Goal: Information Seeking & Learning: Learn about a topic

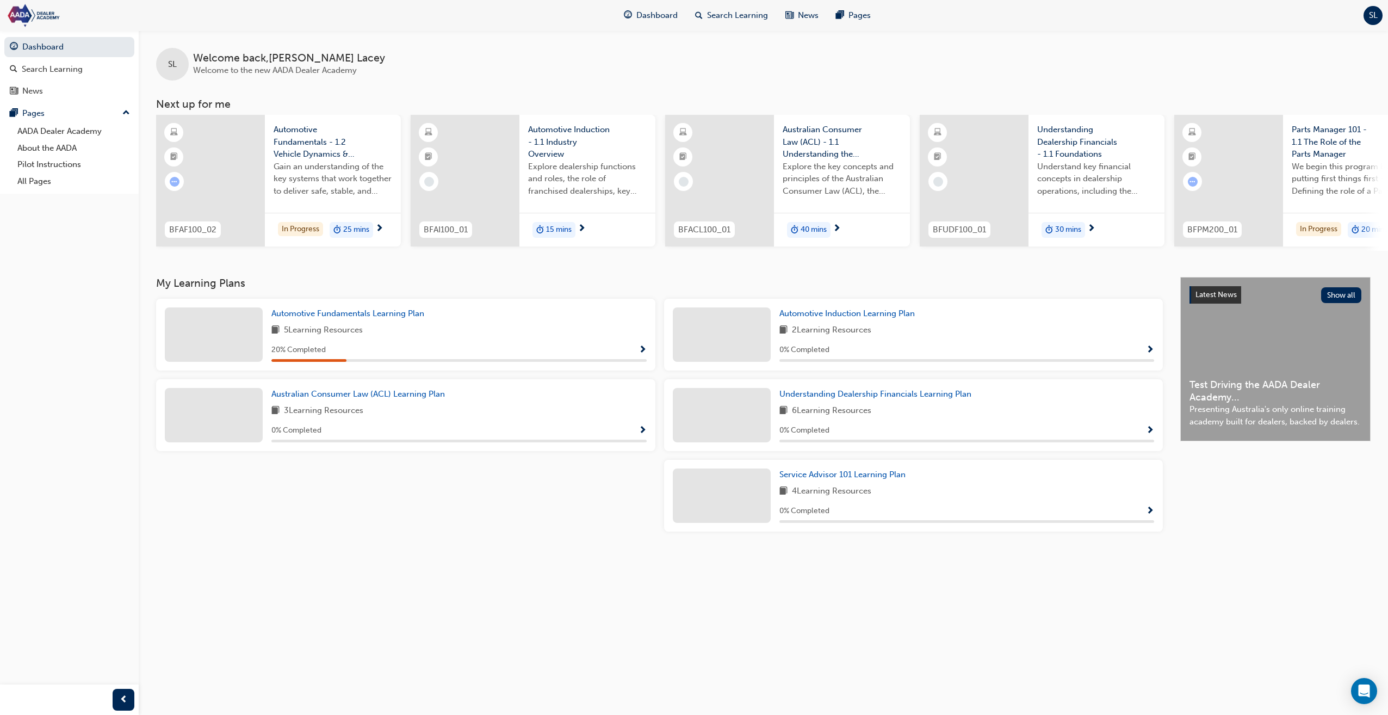
click at [387, 231] on div "In Progress 25 mins" at bounding box center [333, 230] width 136 height 34
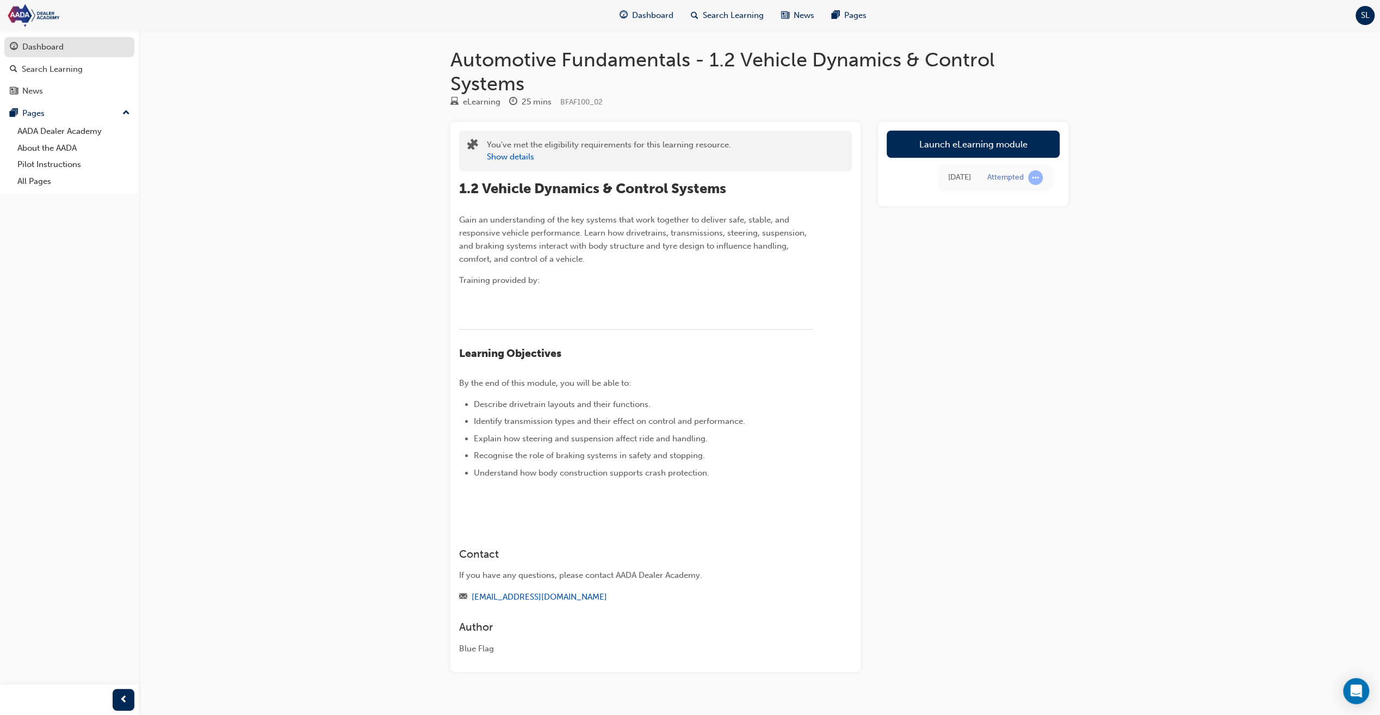
click at [49, 46] on div "Dashboard" at bounding box center [42, 47] width 41 height 13
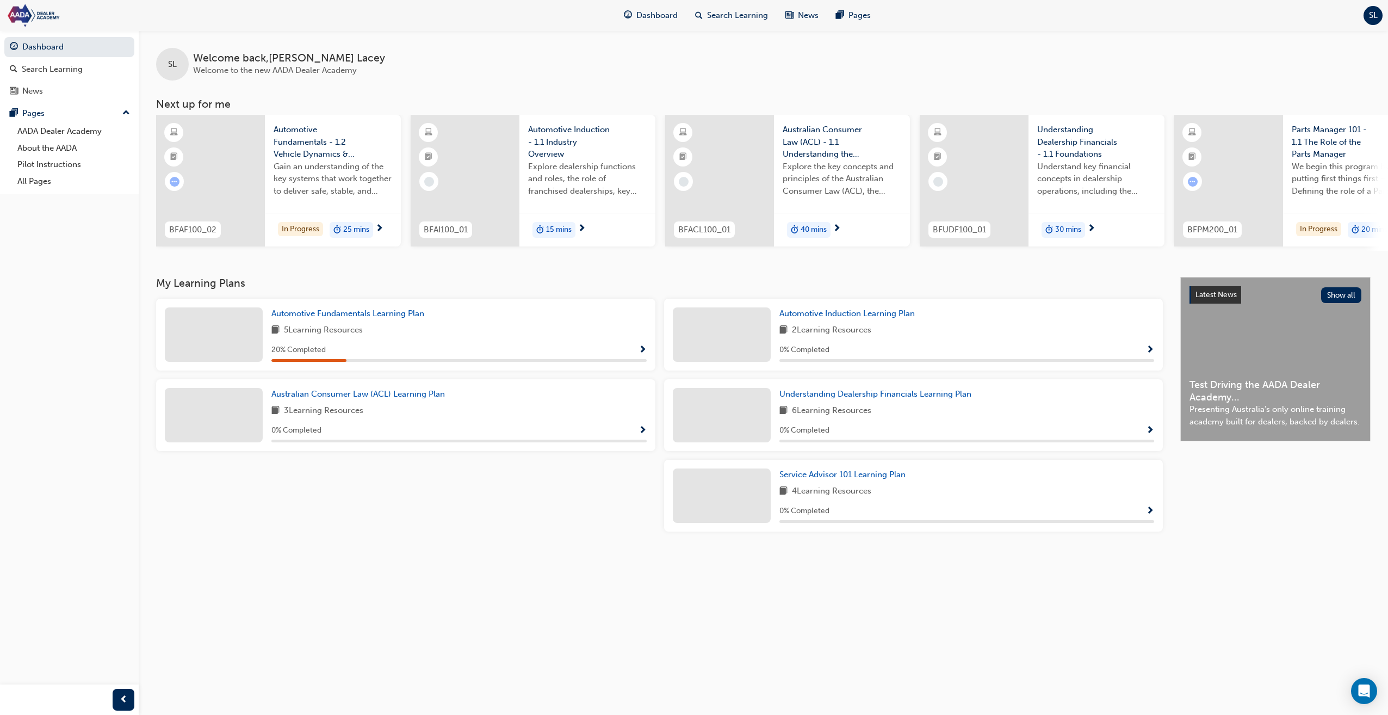
click at [1363, 205] on div "Parts Manager 101 - 1.1 The Role of the Parts Manager We begin this program by …" at bounding box center [1351, 164] width 136 height 98
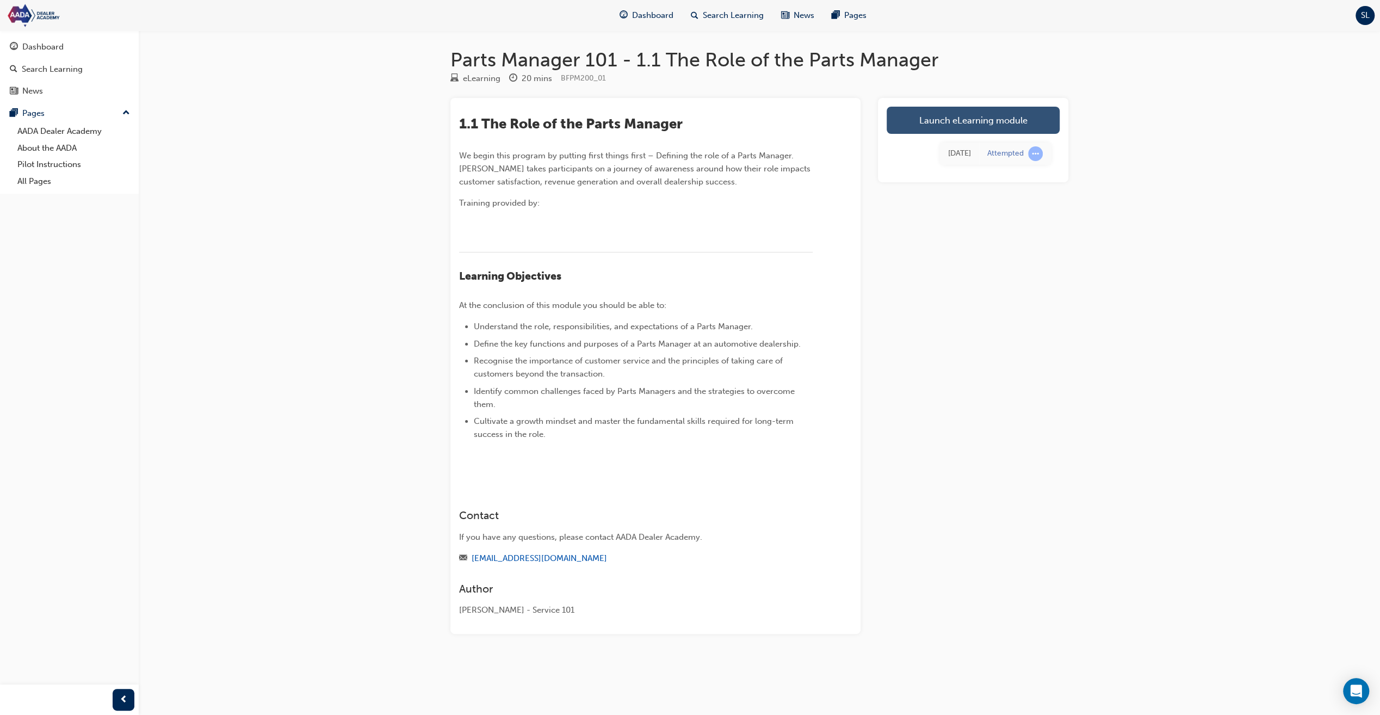
click at [950, 118] on link "Launch eLearning module" at bounding box center [973, 120] width 173 height 27
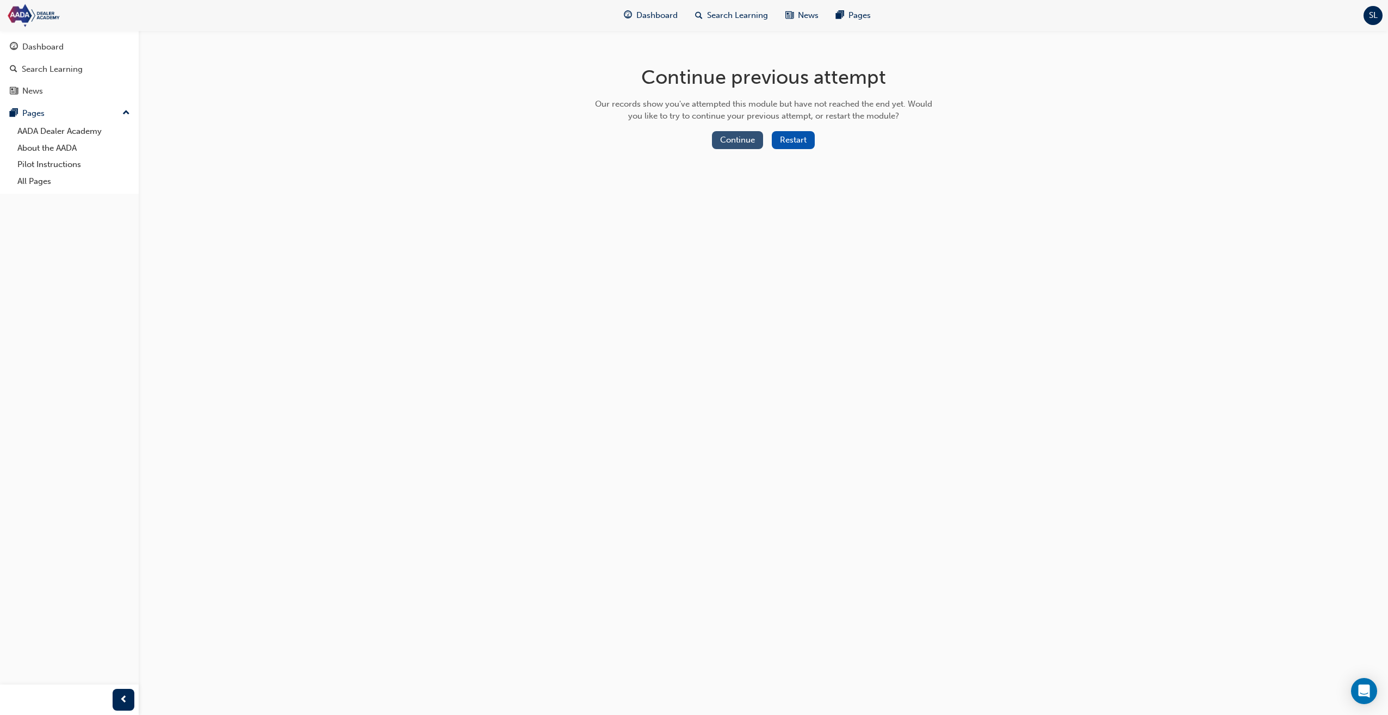
click at [751, 140] on button "Continue" at bounding box center [737, 140] width 51 height 18
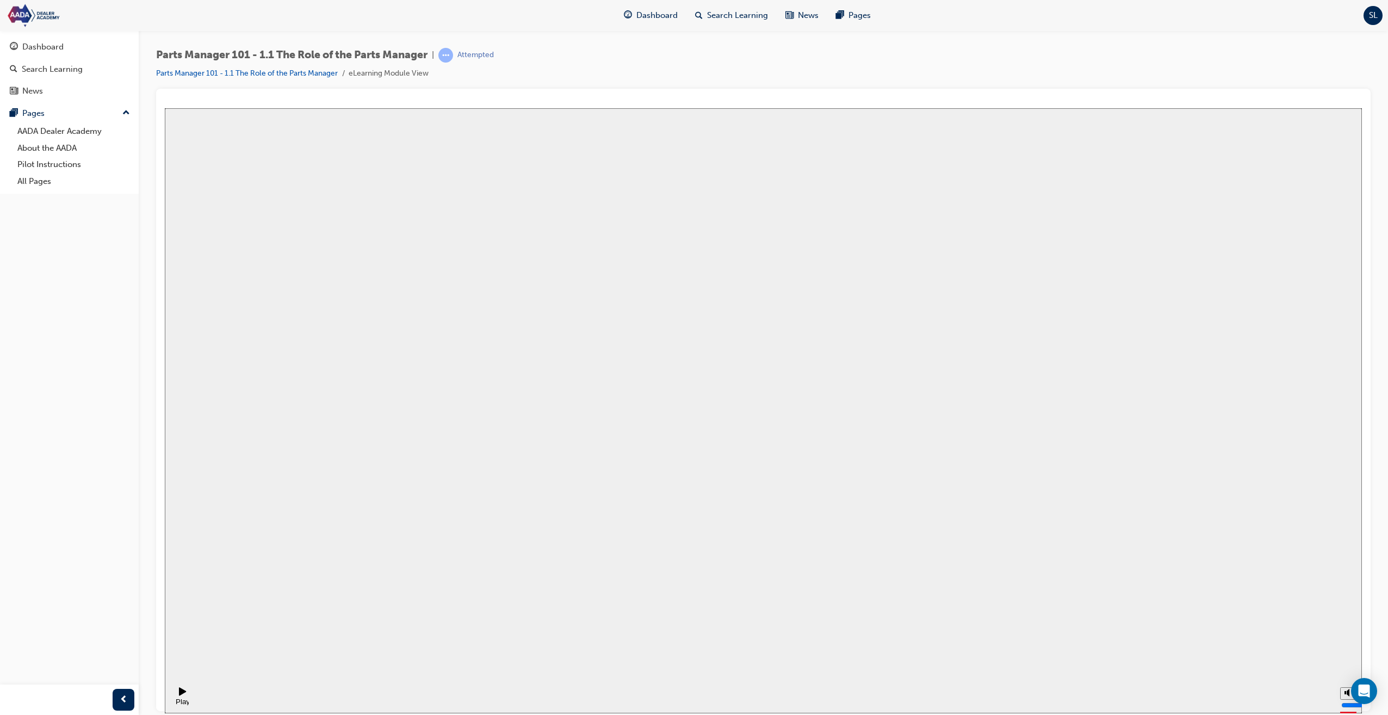
click at [206, 702] on button "Resume" at bounding box center [185, 708] width 41 height 13
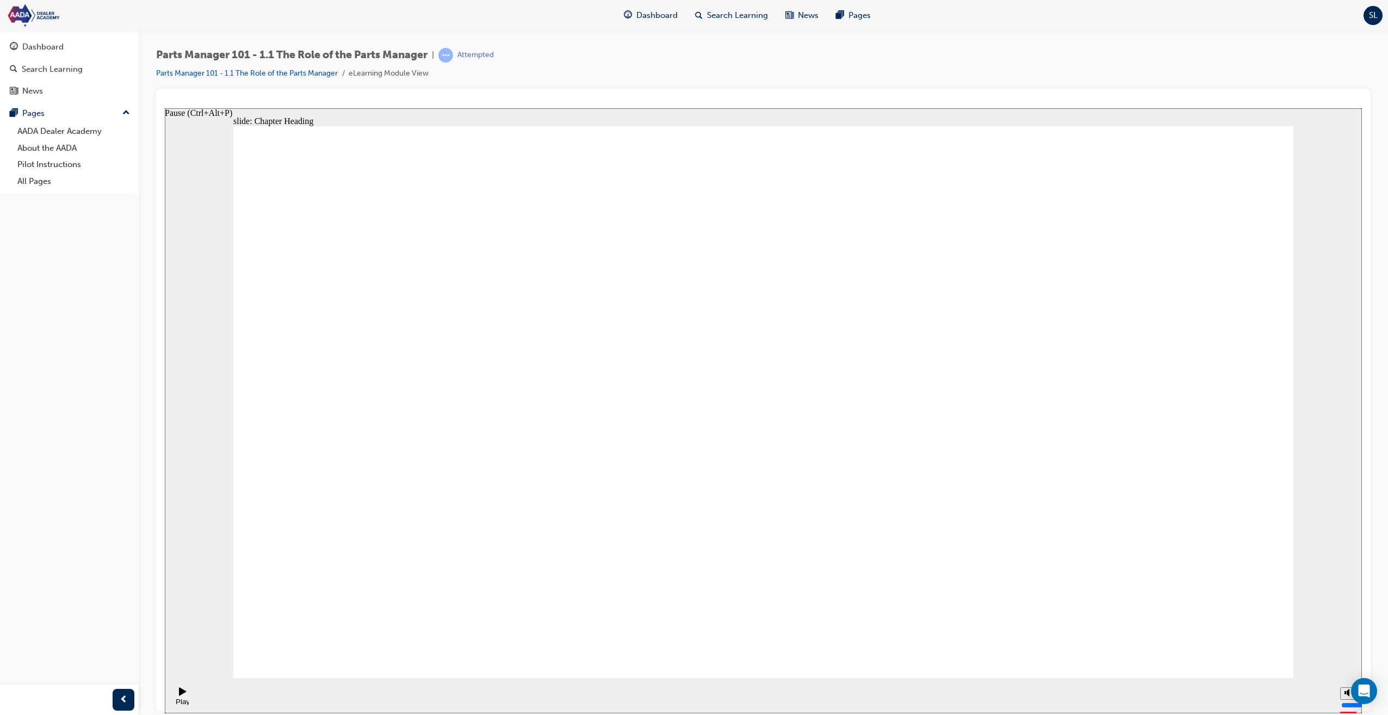
click at [180, 697] on div "Play (Ctrl+Alt+P)" at bounding box center [183, 705] width 18 height 16
click at [323, 73] on link "Parts Manager 101 - 1.1 The Role of the Parts Manager" at bounding box center [247, 73] width 182 height 9
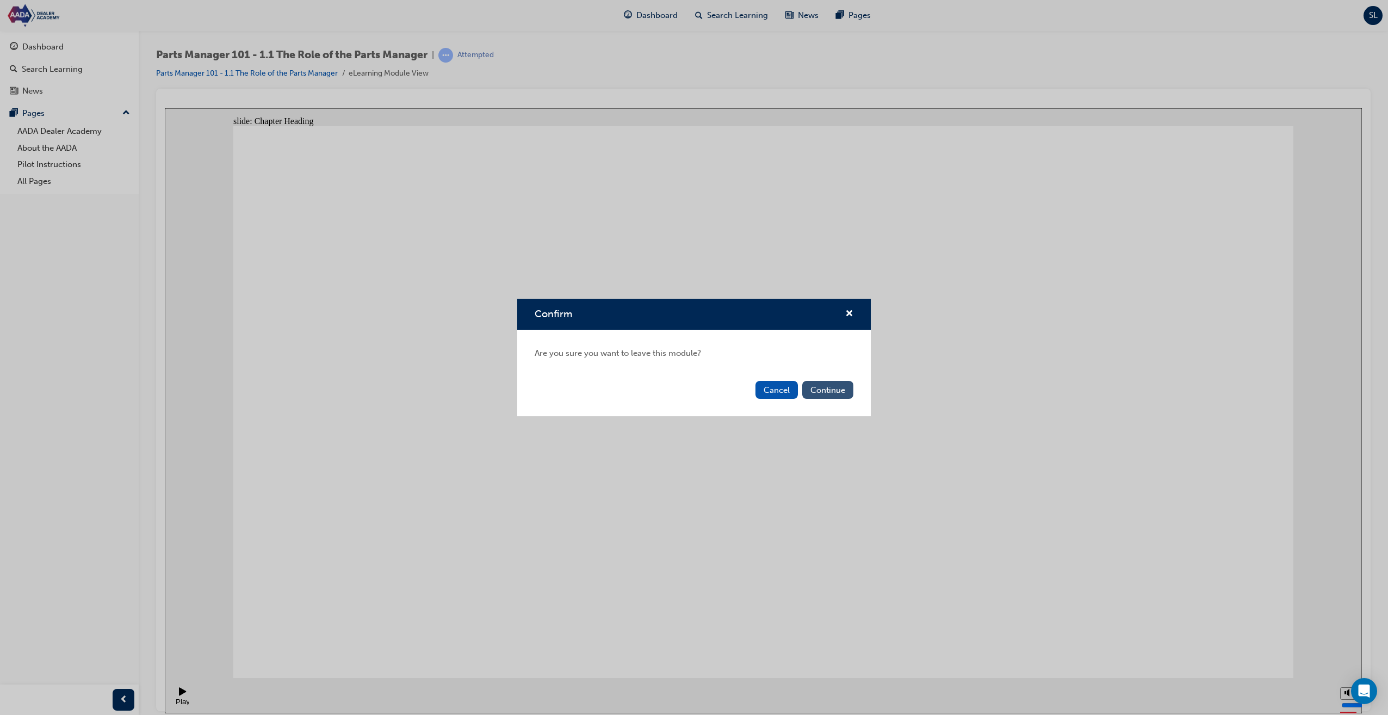
click at [830, 386] on button "Continue" at bounding box center [827, 390] width 51 height 18
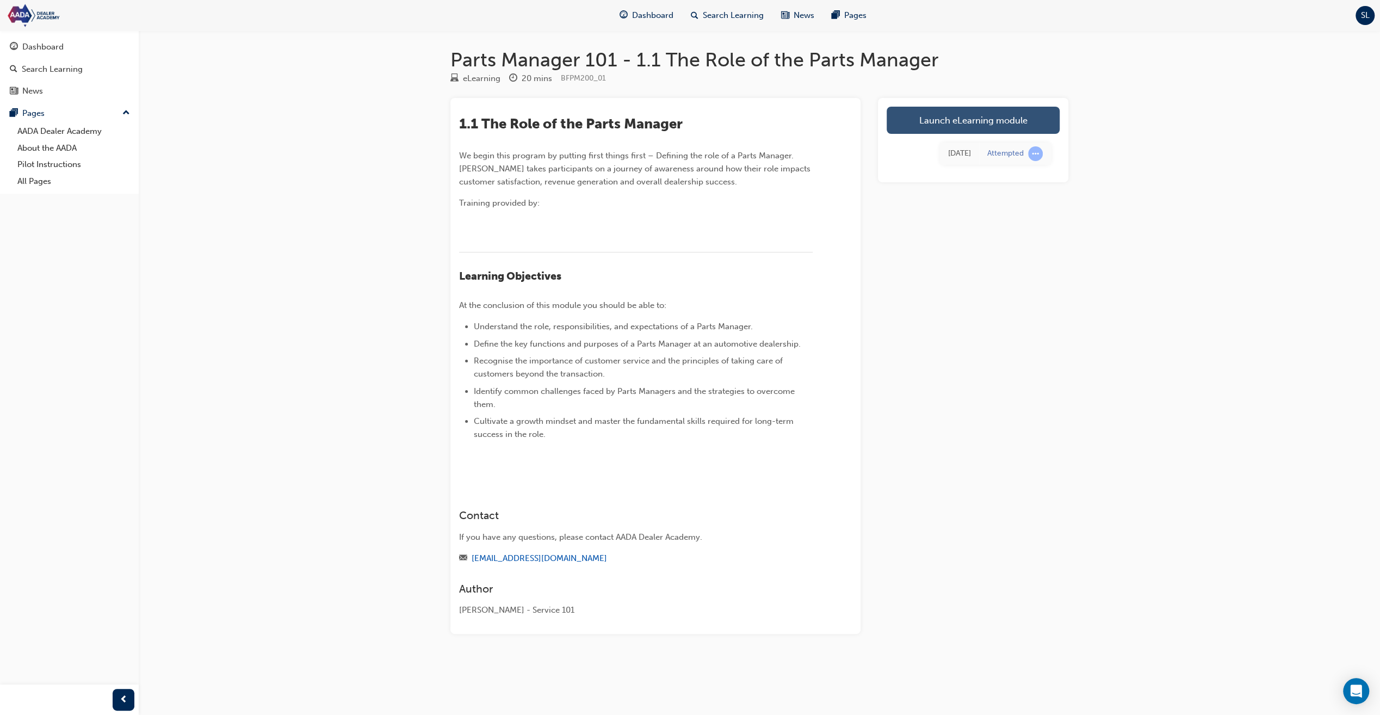
click at [986, 125] on link "Launch eLearning module" at bounding box center [973, 120] width 173 height 27
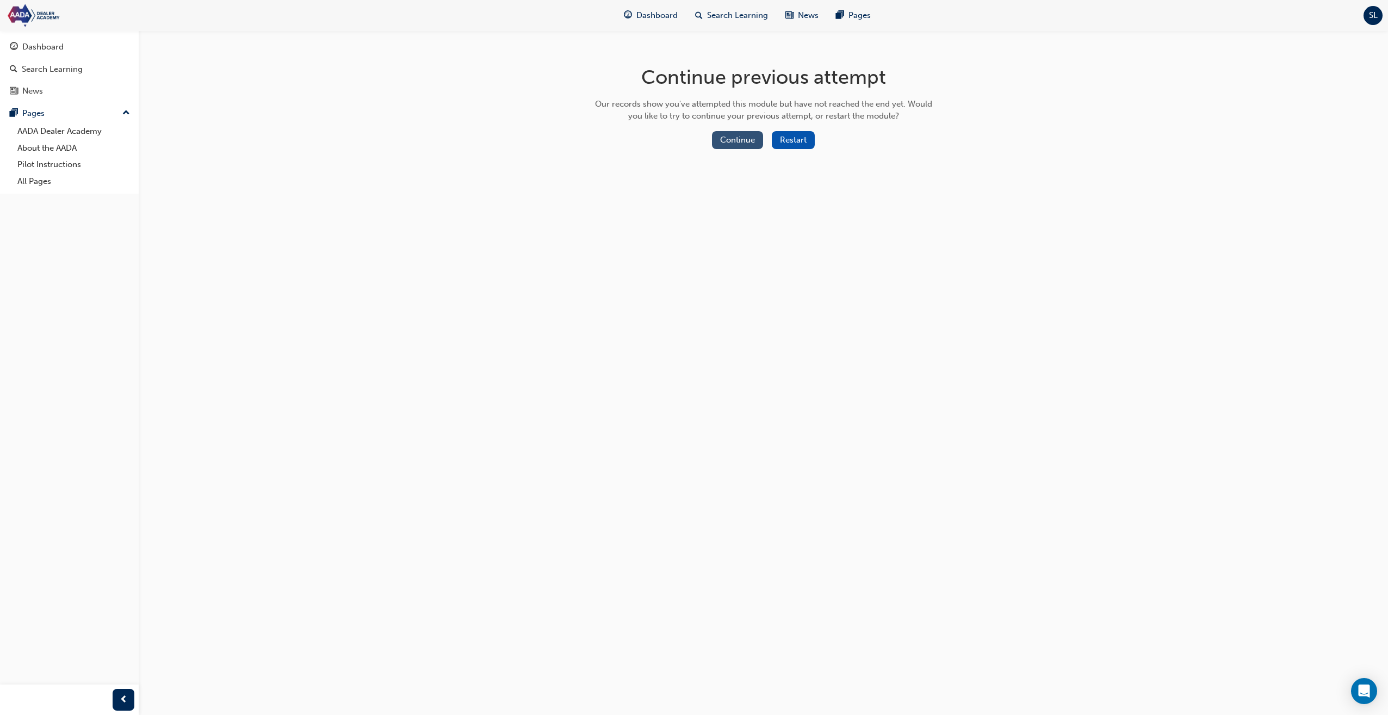
click at [738, 138] on button "Continue" at bounding box center [737, 140] width 51 height 18
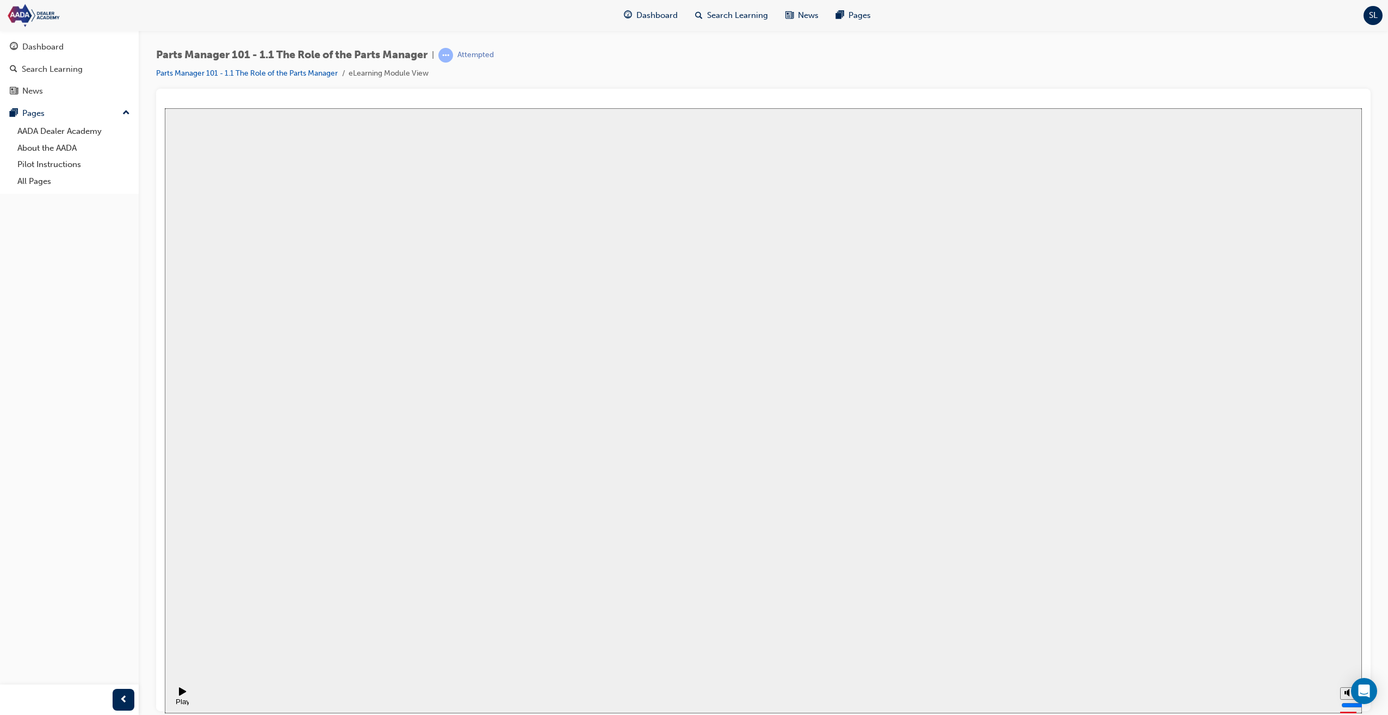
click at [206, 702] on button "Resume" at bounding box center [185, 708] width 41 height 13
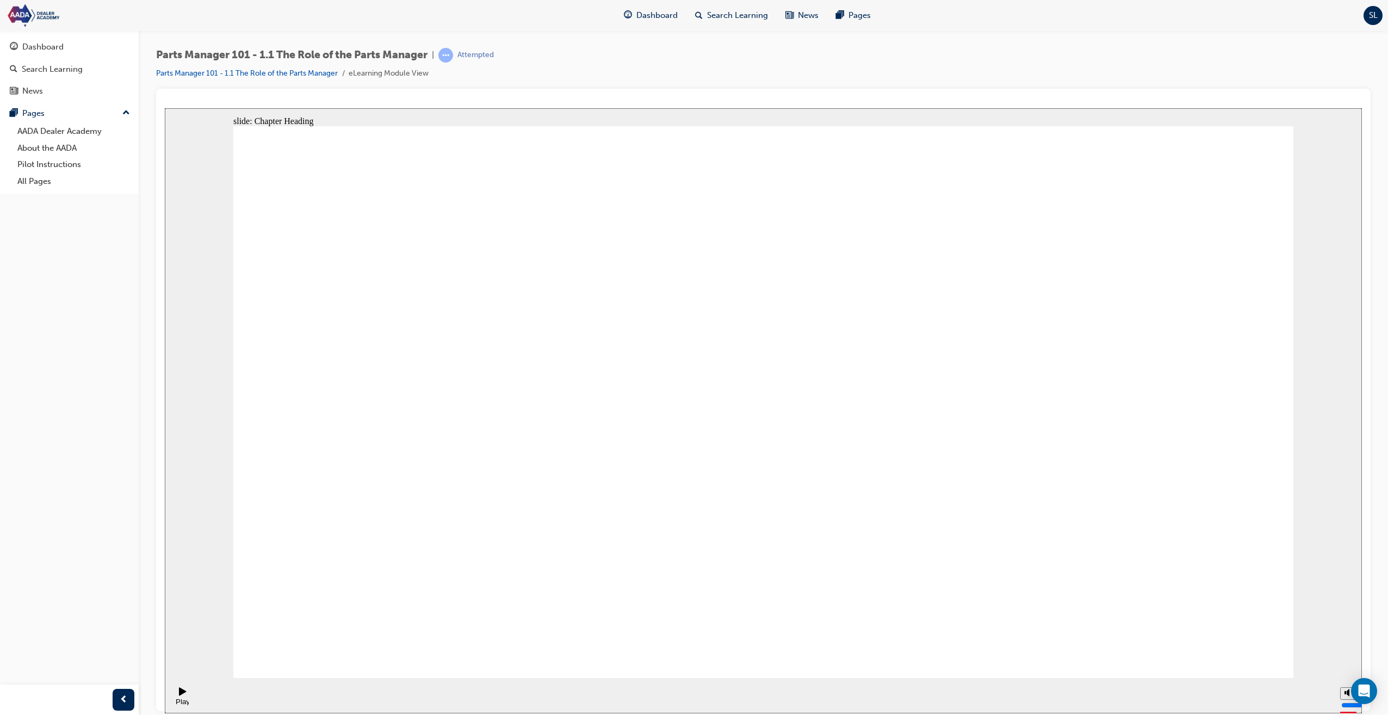
click at [476, 60] on div "Attempted" at bounding box center [476, 55] width 36 height 10
click at [477, 55] on div "Attempted" at bounding box center [476, 55] width 36 height 10
click at [452, 54] on span "learningRecordVerb_ATTEMPT-icon" at bounding box center [446, 55] width 15 height 15
click at [239, 71] on link "Parts Manager 101 - 1.1 The Role of the Parts Manager" at bounding box center [247, 73] width 182 height 9
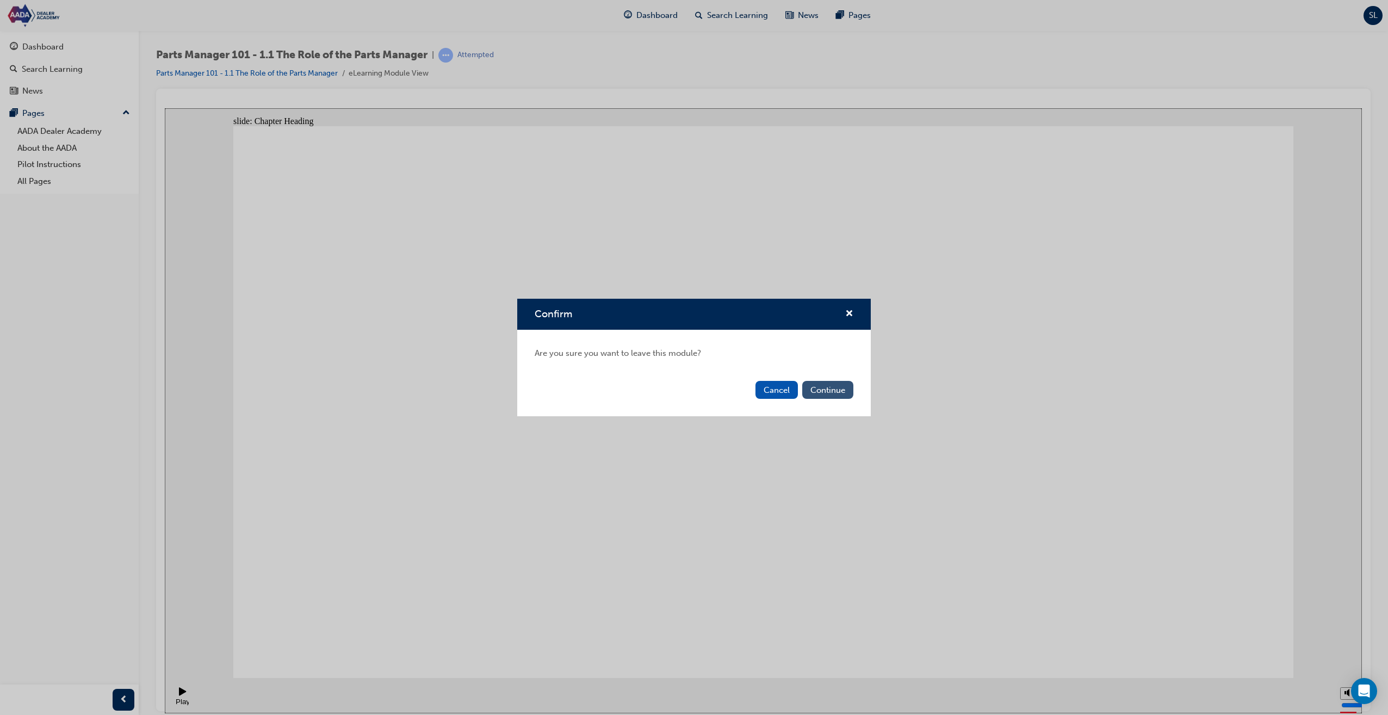
click at [834, 391] on button "Continue" at bounding box center [827, 390] width 51 height 18
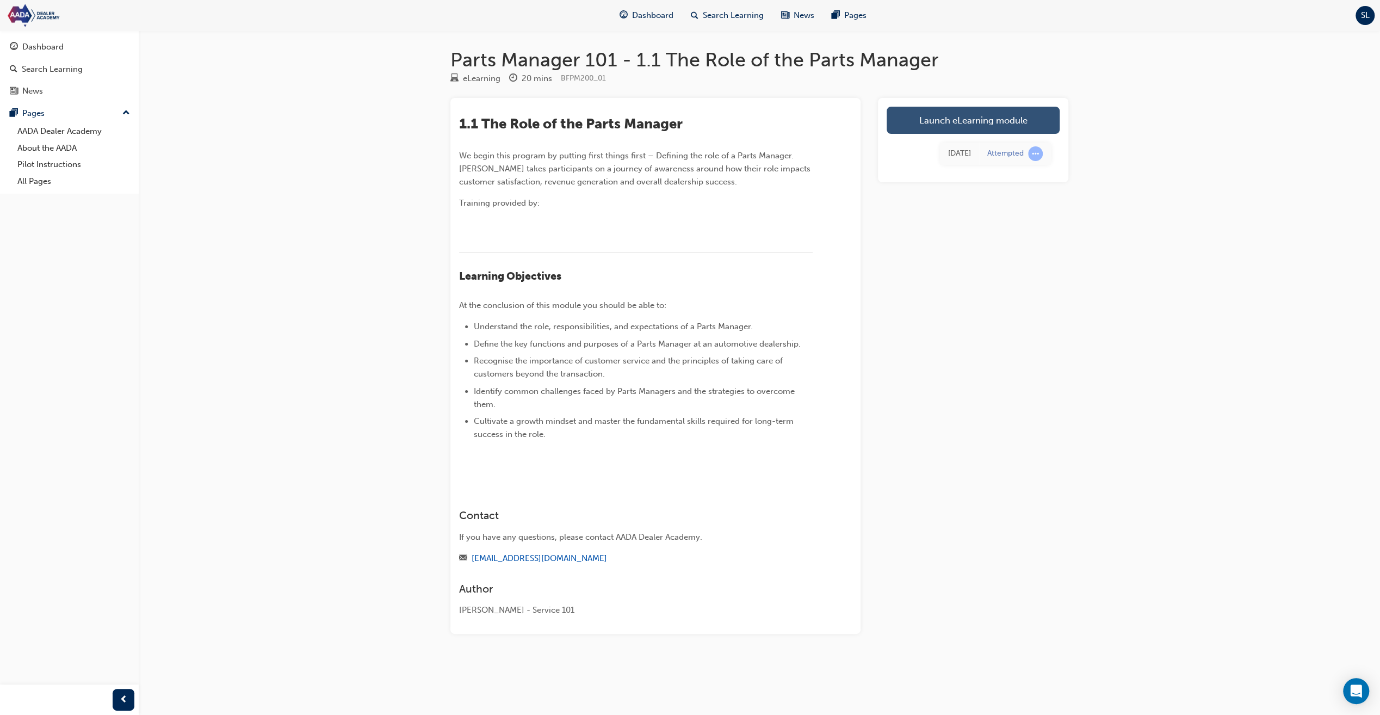
click at [930, 125] on link "Launch eLearning module" at bounding box center [973, 120] width 173 height 27
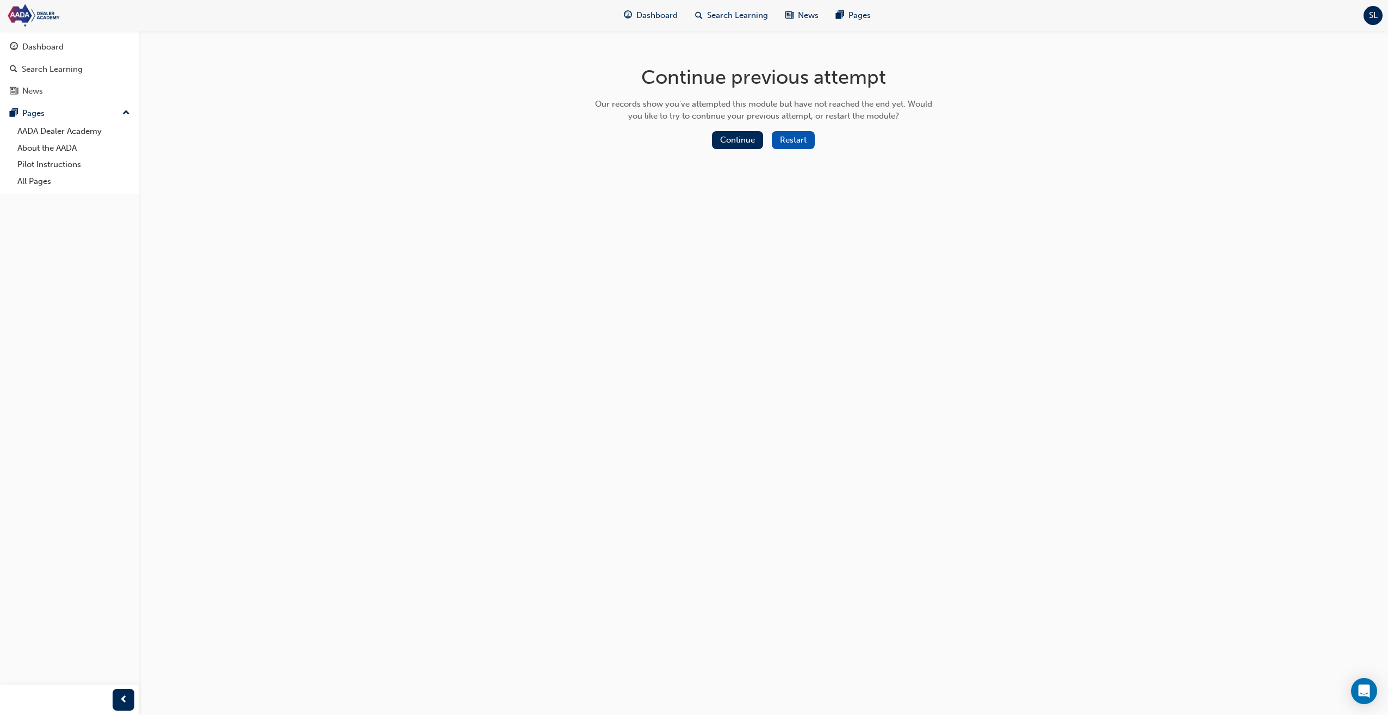
click at [794, 144] on button "Restart" at bounding box center [793, 140] width 43 height 18
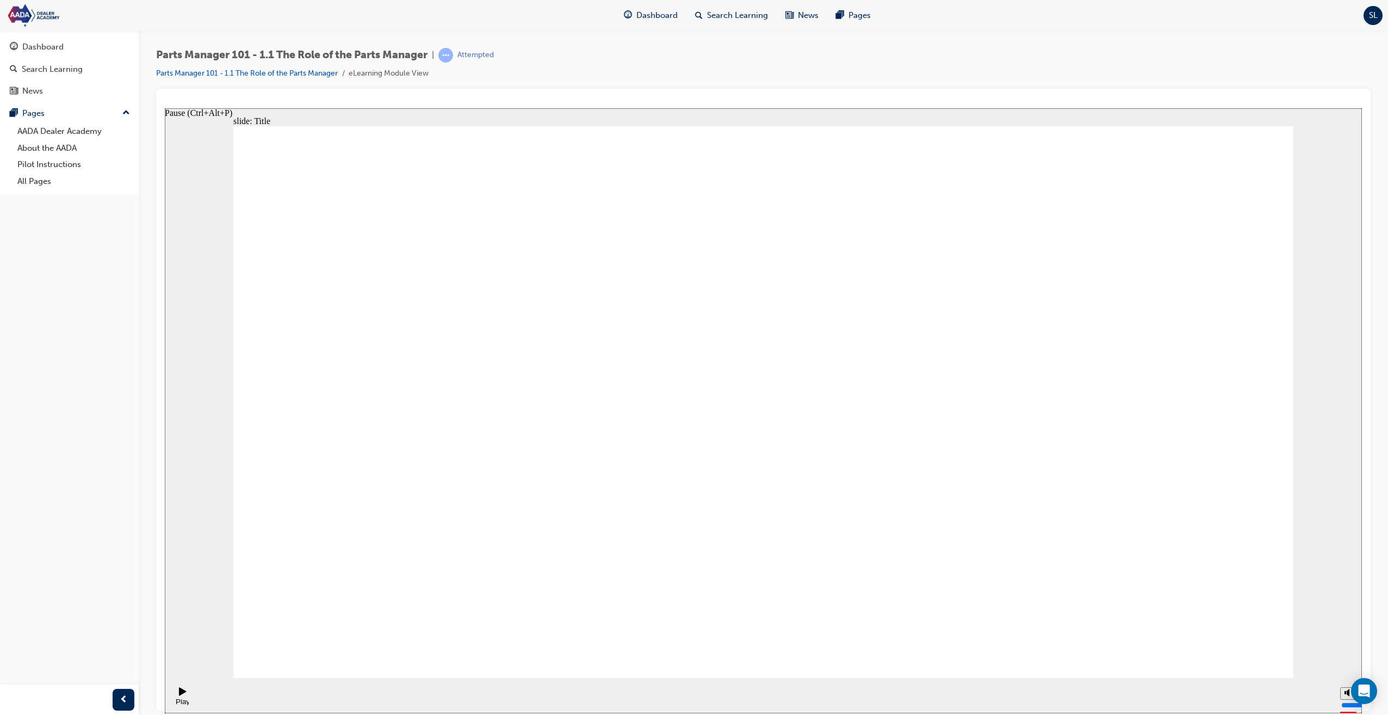
click at [175, 695] on div "Play (Ctrl+Alt+P)" at bounding box center [183, 696] width 18 height 18
click at [489, 55] on div "Attempted" at bounding box center [476, 55] width 36 height 10
click at [228, 71] on link "Parts Manager 101 - 1.1 The Role of the Parts Manager" at bounding box center [247, 73] width 182 height 9
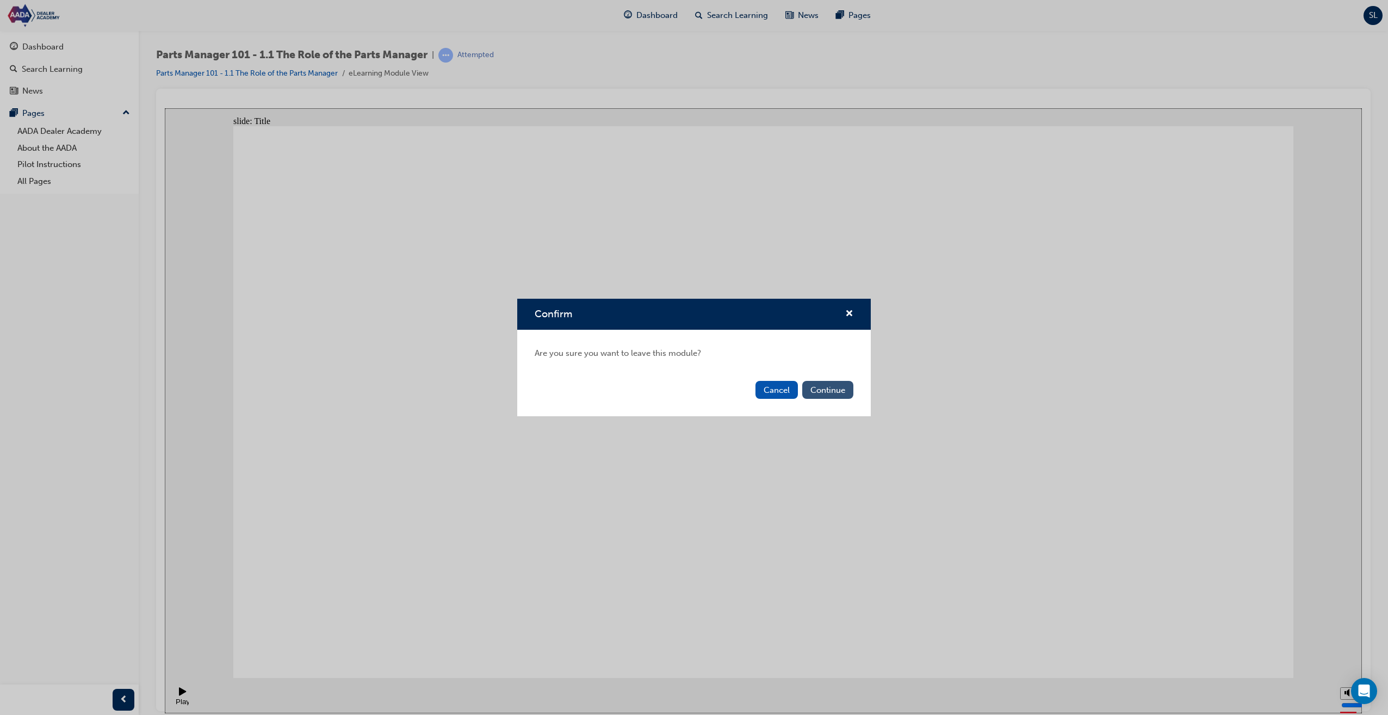
click at [824, 392] on button "Continue" at bounding box center [827, 390] width 51 height 18
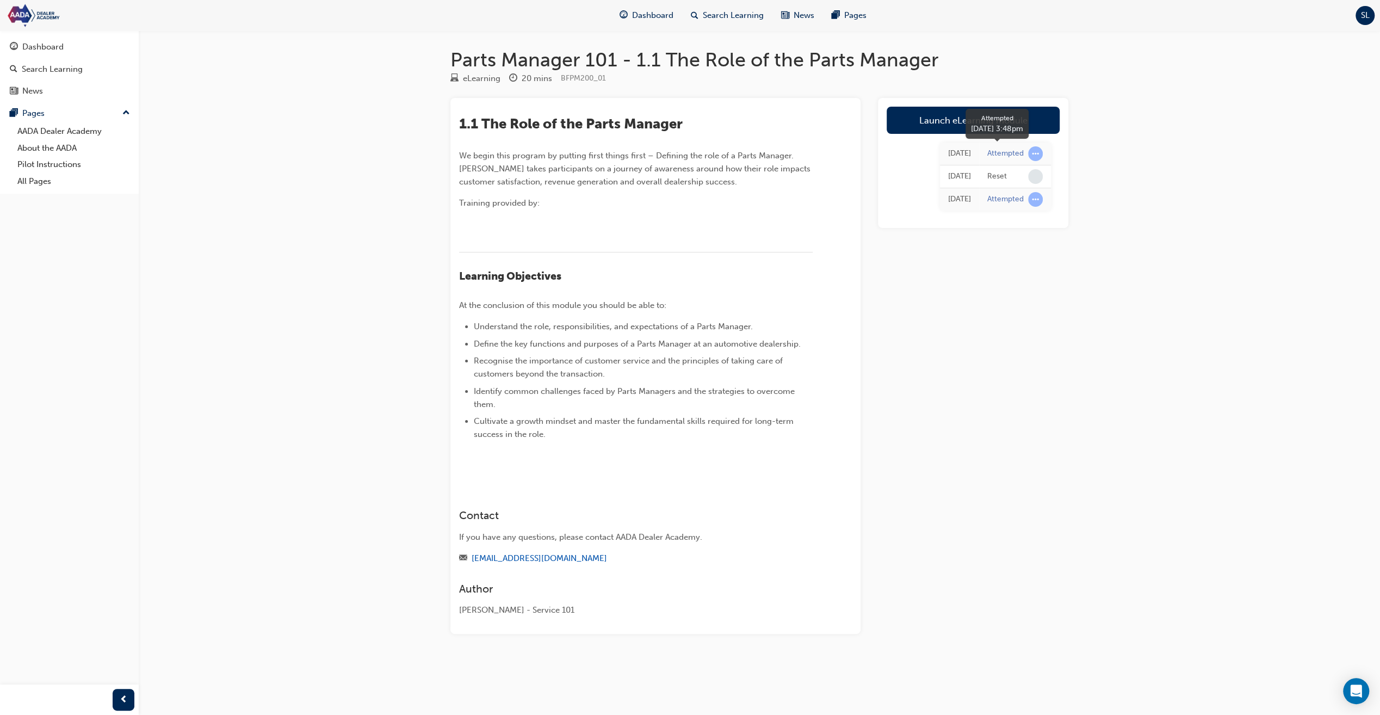
click at [1038, 153] on span "learningRecordVerb_ATTEMPT-icon" at bounding box center [1035, 153] width 15 height 15
click at [1027, 152] on div "Attempted" at bounding box center [1014, 153] width 55 height 15
click at [1005, 156] on div "Attempted" at bounding box center [1005, 154] width 36 height 10
click at [1001, 125] on link "Launch eLearning module" at bounding box center [973, 120] width 173 height 27
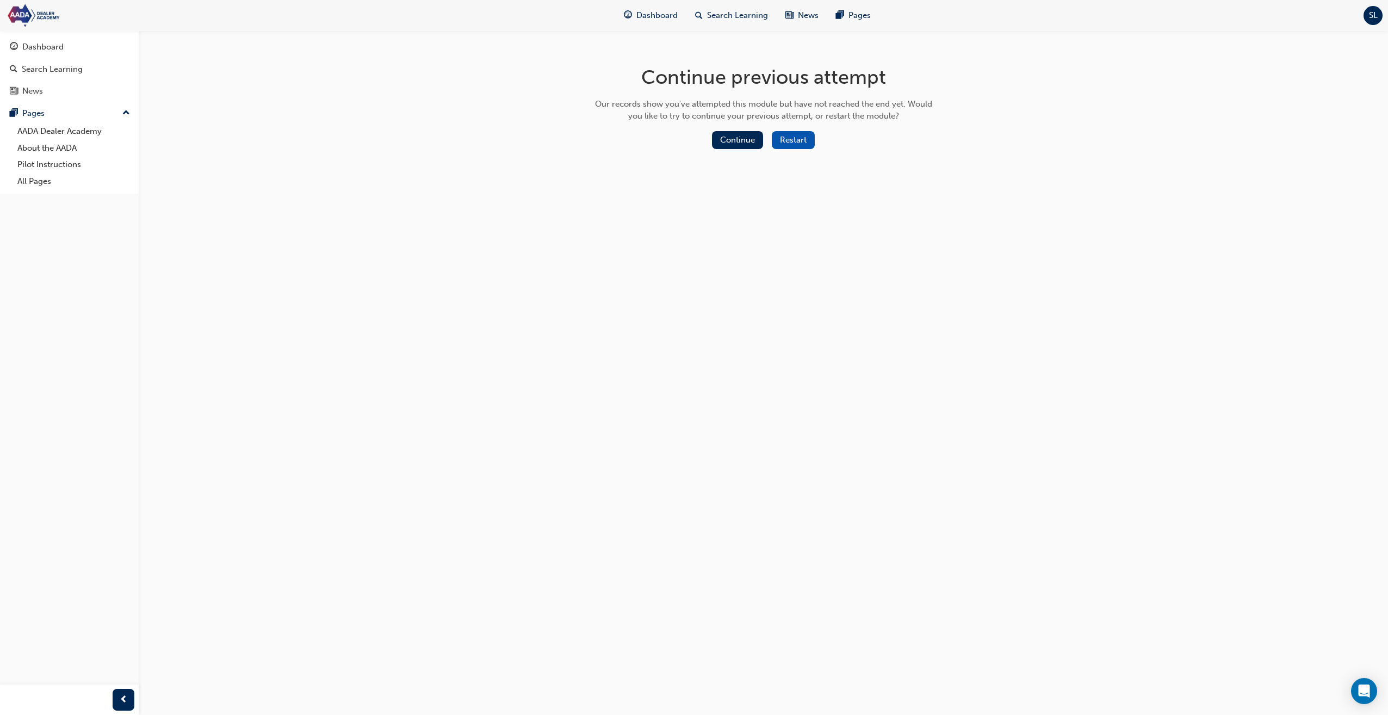
click at [791, 137] on button "Restart" at bounding box center [793, 140] width 43 height 18
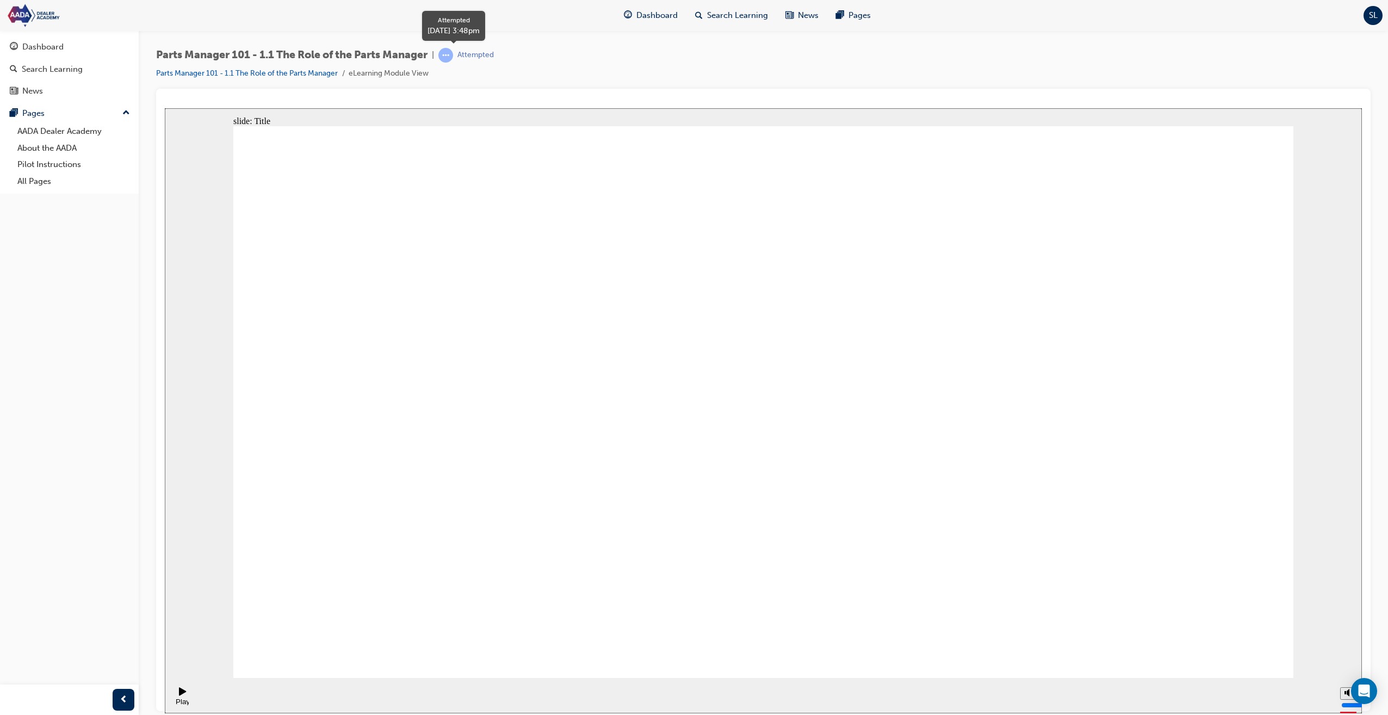
click at [453, 54] on span "learningRecordVerb_ATTEMPT-icon" at bounding box center [446, 55] width 15 height 15
click at [600, 61] on div "Parts Manager 101 - 1.1 The Role of the Parts Manager | Attempted Parts Manager…" at bounding box center [763, 68] width 1215 height 41
click at [48, 50] on div "Dashboard" at bounding box center [42, 47] width 41 height 13
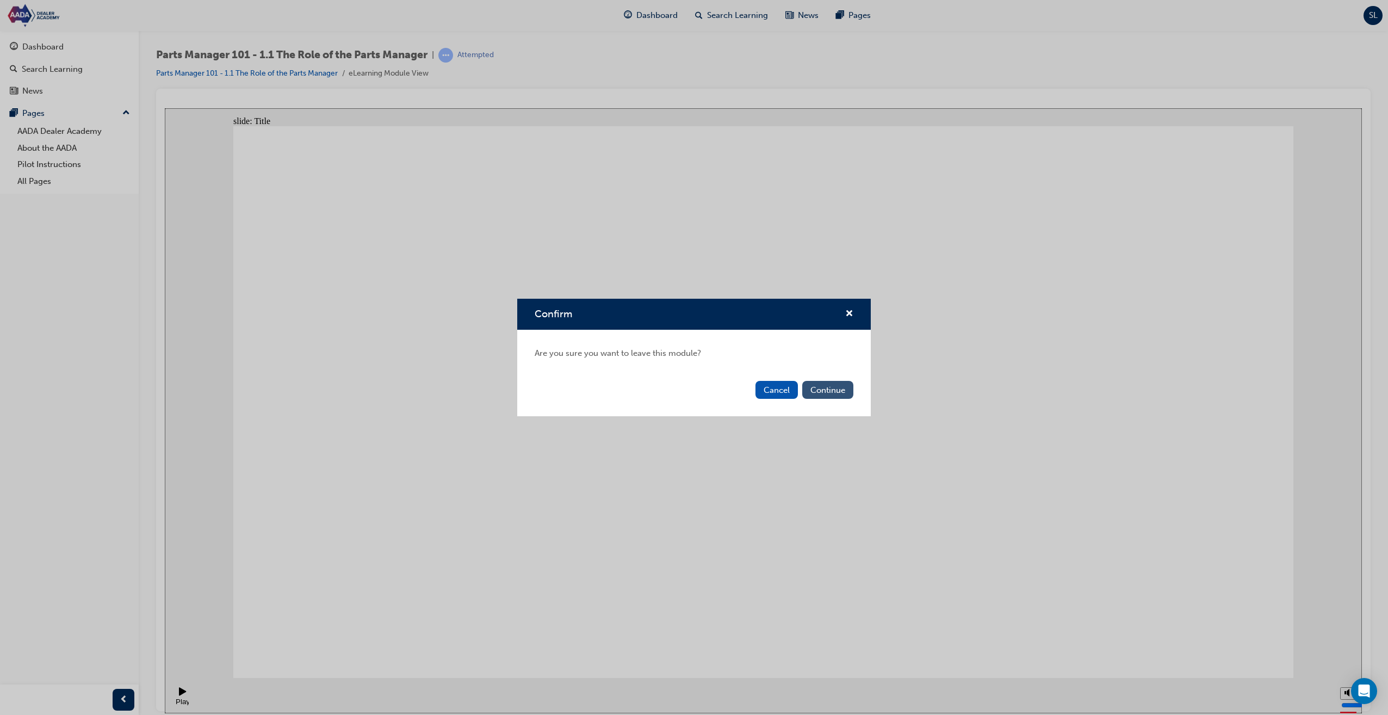
click at [822, 388] on button "Continue" at bounding box center [827, 390] width 51 height 18
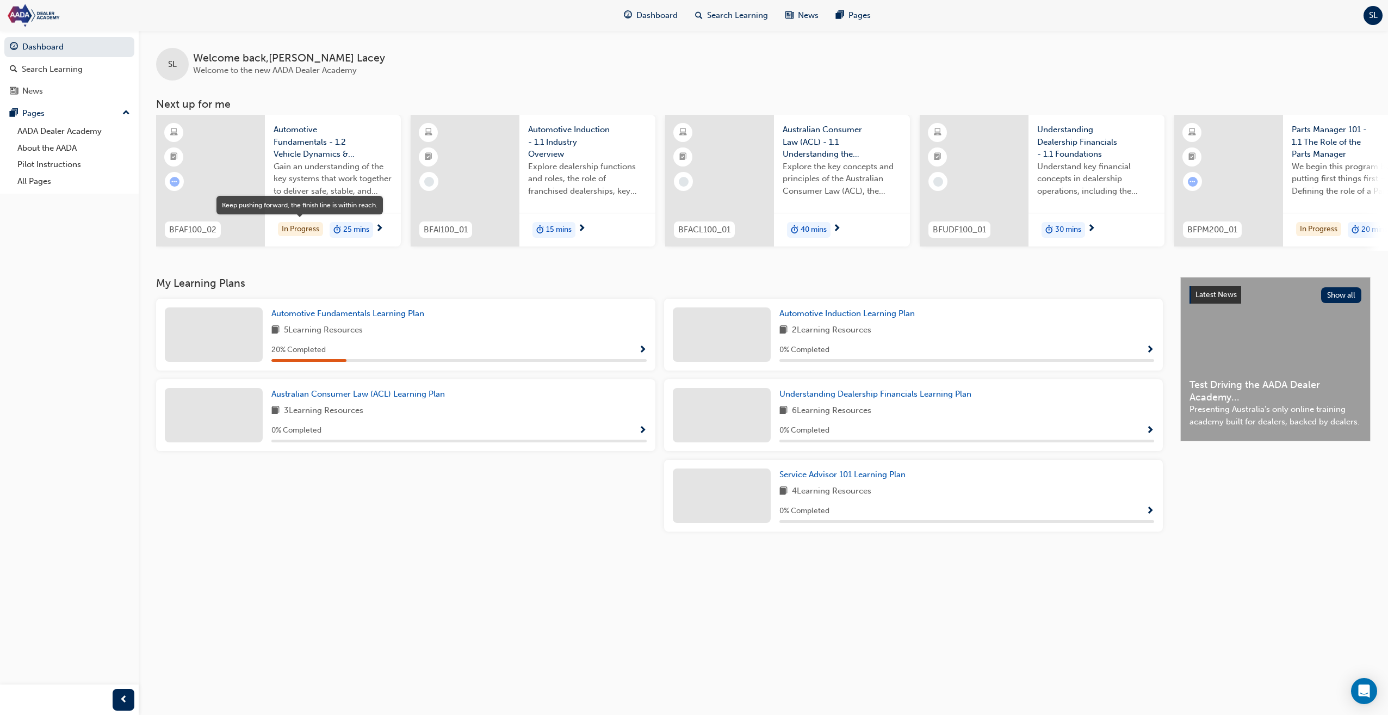
click at [310, 230] on div "In Progress" at bounding box center [300, 229] width 45 height 15
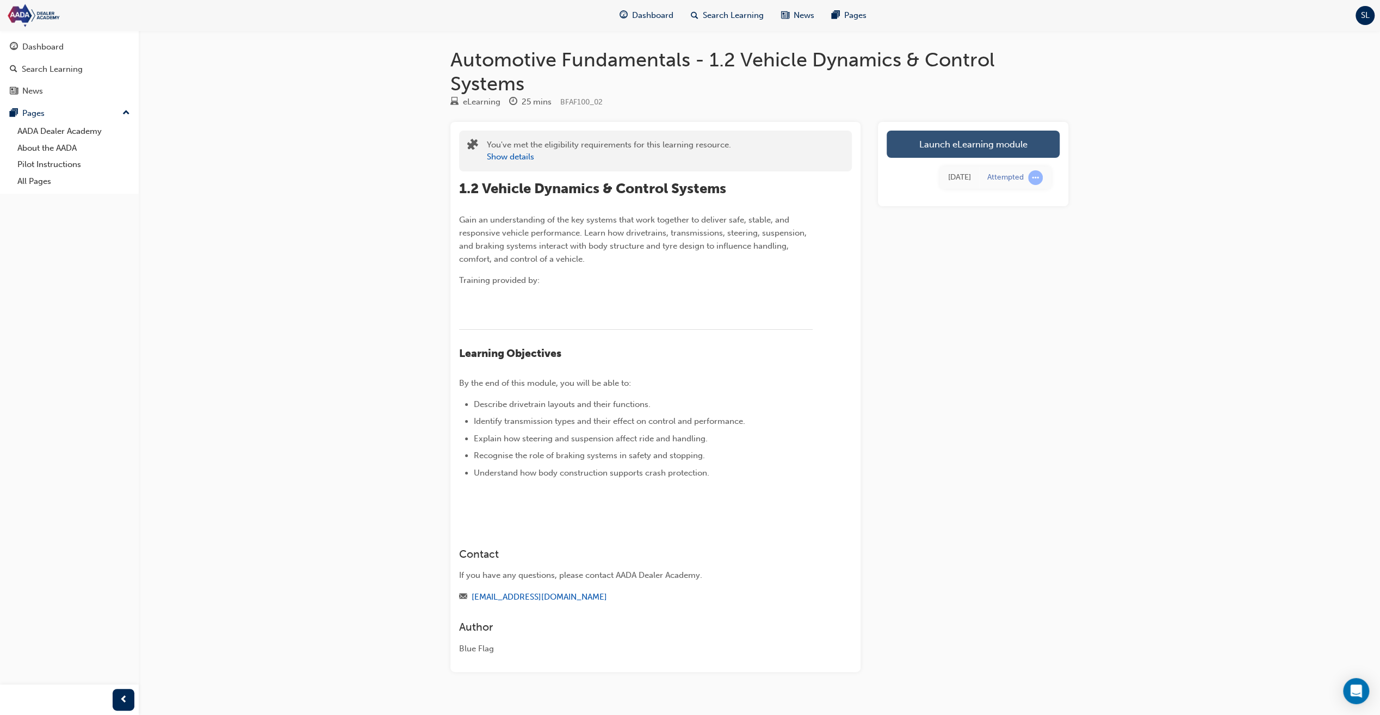
click at [985, 140] on link "Launch eLearning module" at bounding box center [973, 144] width 173 height 27
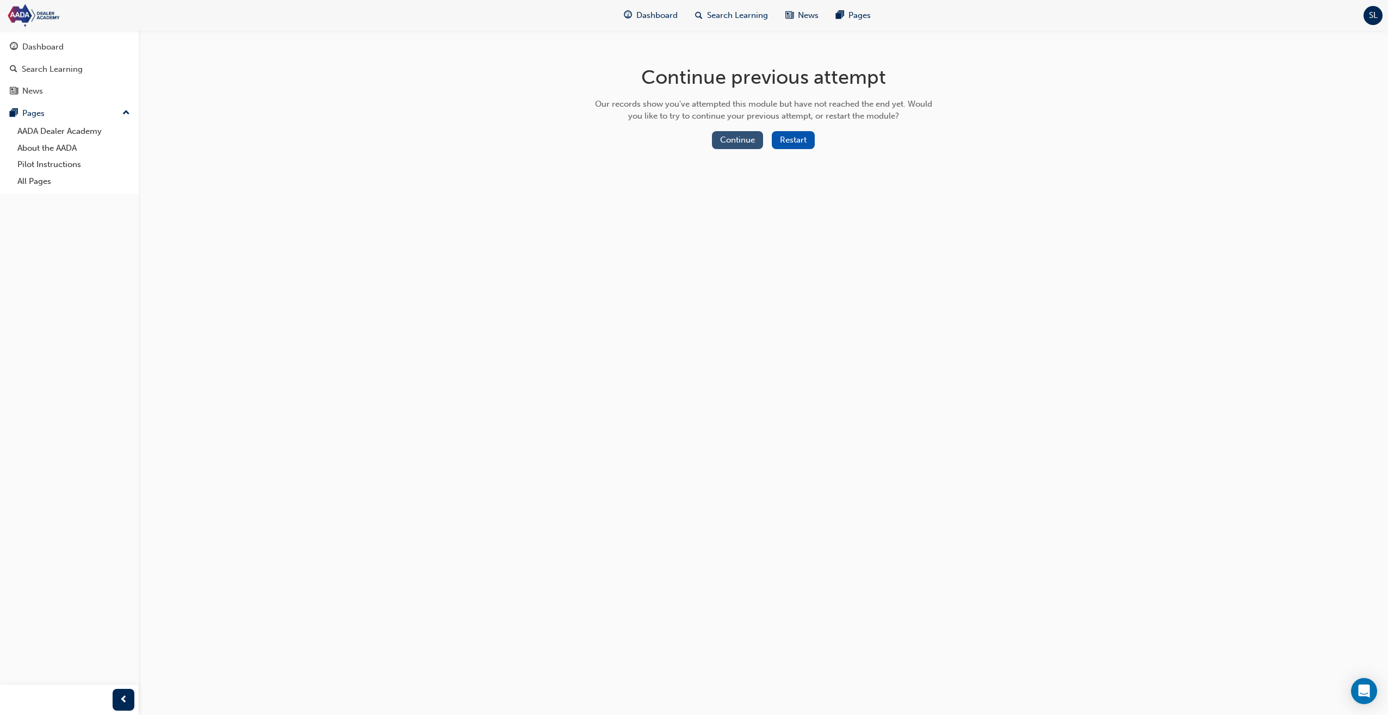
click at [743, 140] on button "Continue" at bounding box center [737, 140] width 51 height 18
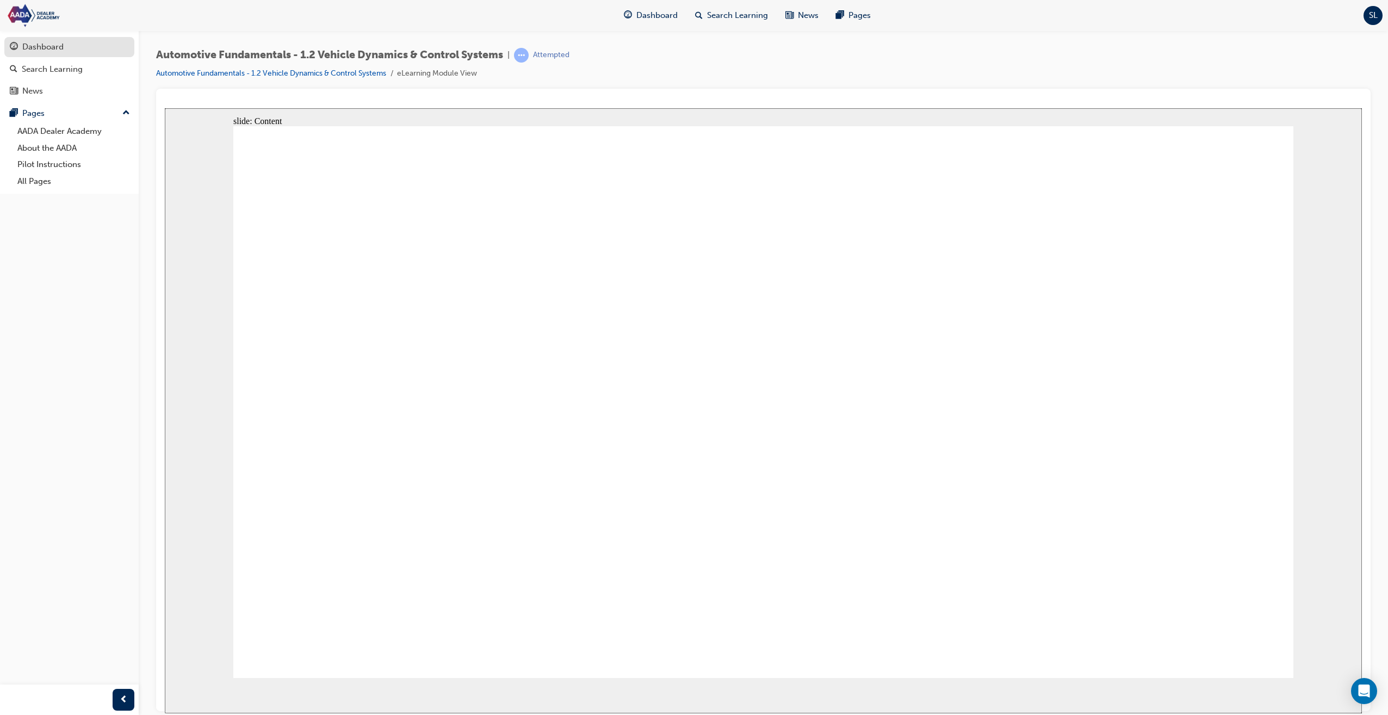
click at [58, 42] on div "Dashboard" at bounding box center [42, 47] width 41 height 13
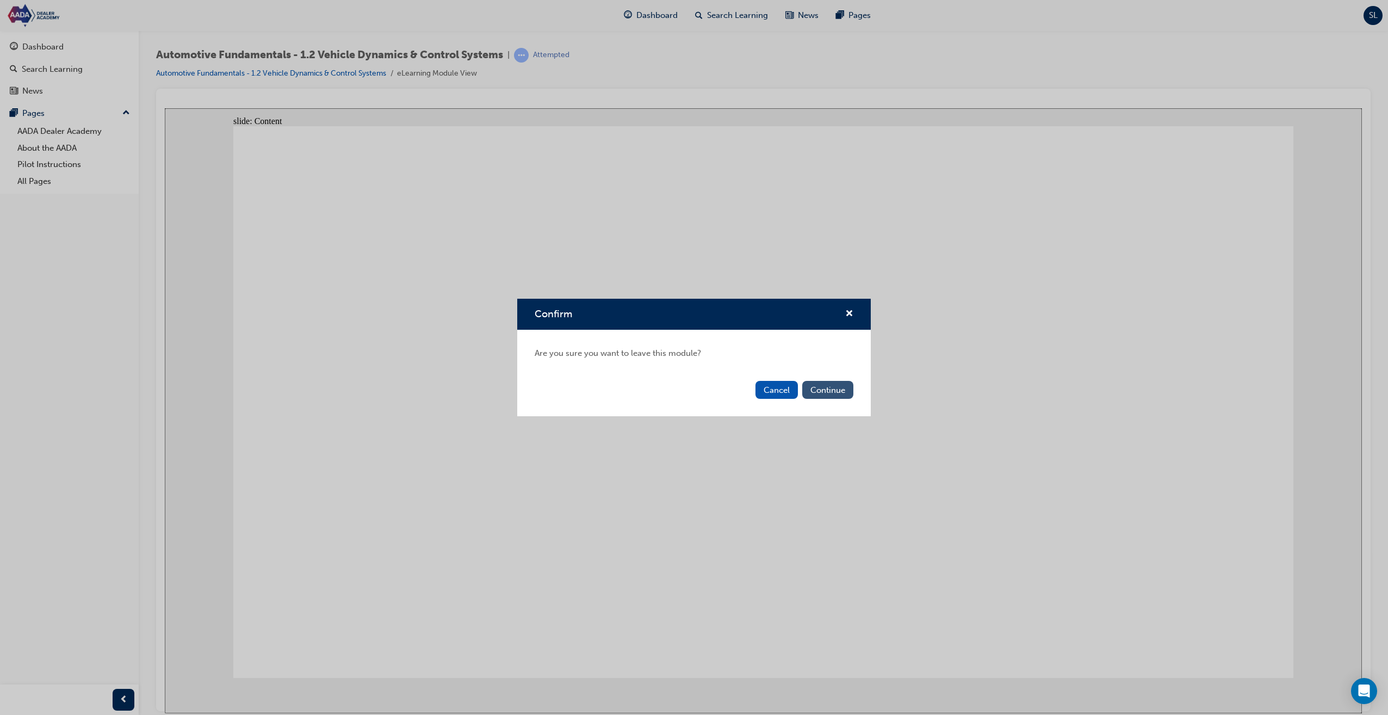
click at [831, 387] on button "Continue" at bounding box center [827, 390] width 51 height 18
